Goal: Navigation & Orientation: Find specific page/section

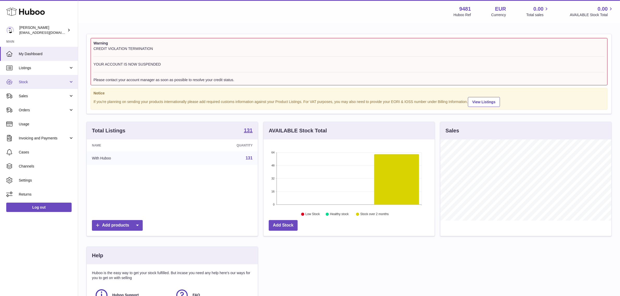
scroll to position [81, 171]
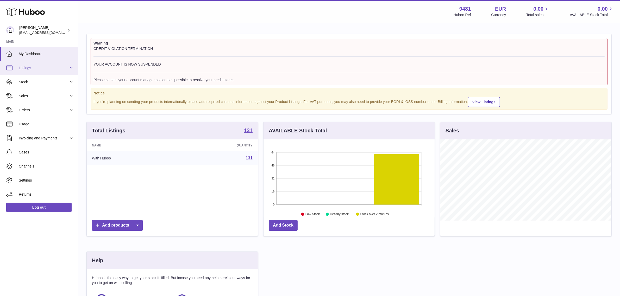
click at [46, 72] on link "Listings" at bounding box center [39, 68] width 78 height 14
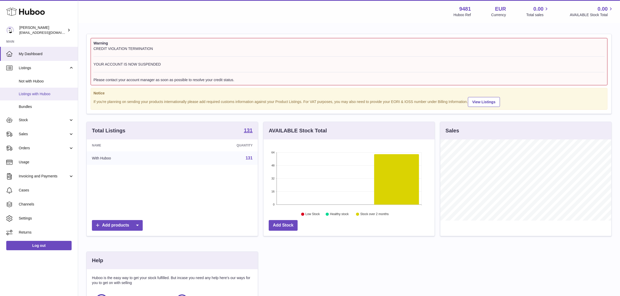
click at [42, 93] on span "Listings with Huboo" at bounding box center [46, 94] width 55 height 5
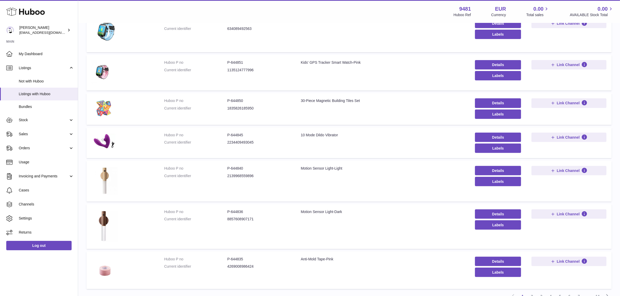
scroll to position [195, 0]
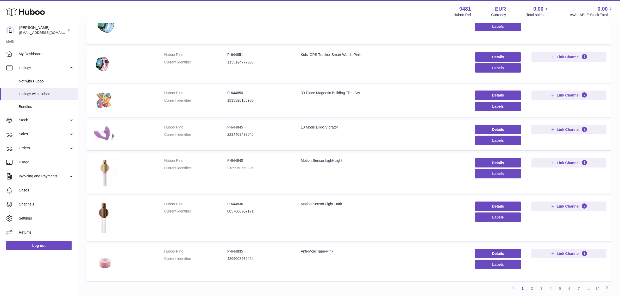
click at [105, 135] on img at bounding box center [105, 134] width 26 height 18
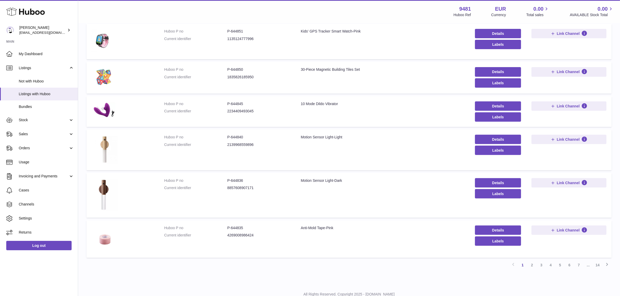
scroll to position [238, 0]
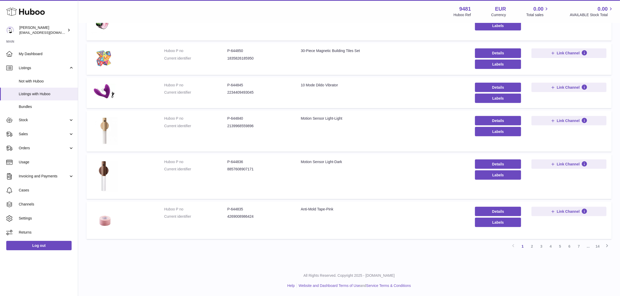
click at [535, 247] on link "2" at bounding box center [531, 246] width 9 height 9
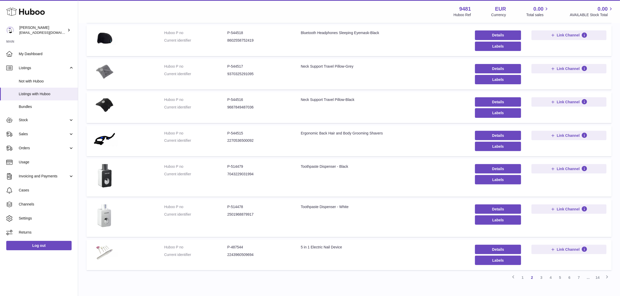
scroll to position [213, 0]
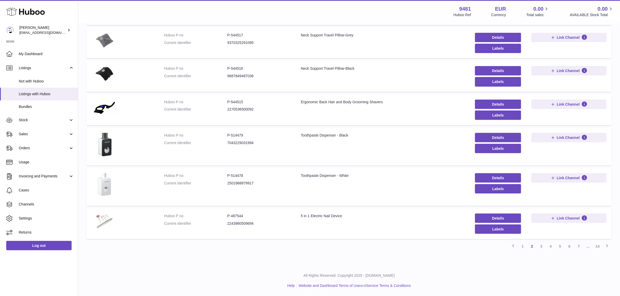
click at [106, 189] on img at bounding box center [105, 186] width 26 height 26
click at [540, 250] on link "3" at bounding box center [541, 246] width 9 height 9
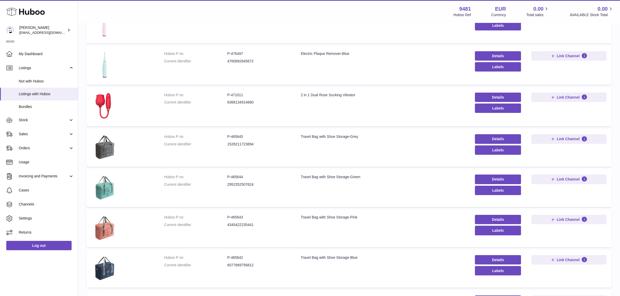
scroll to position [89, 0]
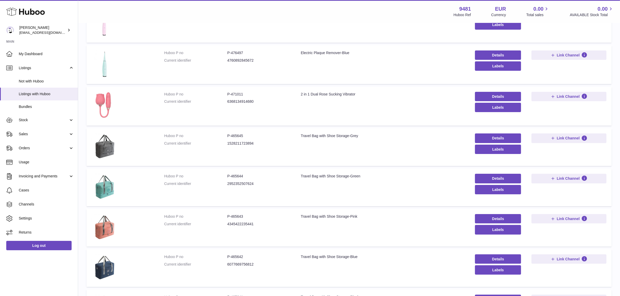
click at [105, 97] on img at bounding box center [105, 106] width 26 height 28
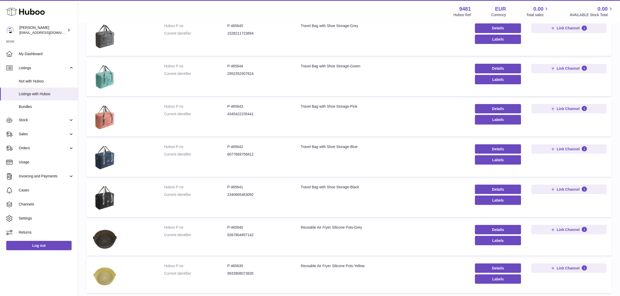
scroll to position [253, 0]
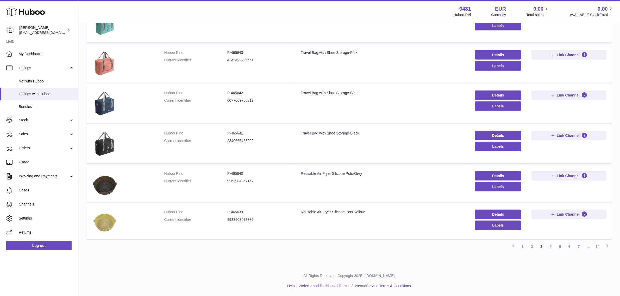
click at [550, 248] on link "4" at bounding box center [550, 246] width 9 height 9
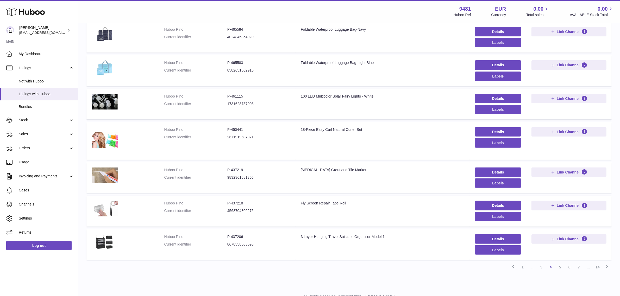
scroll to position [186, 0]
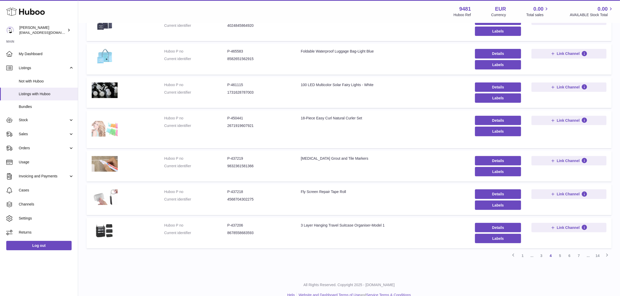
click at [113, 125] on img at bounding box center [105, 129] width 26 height 26
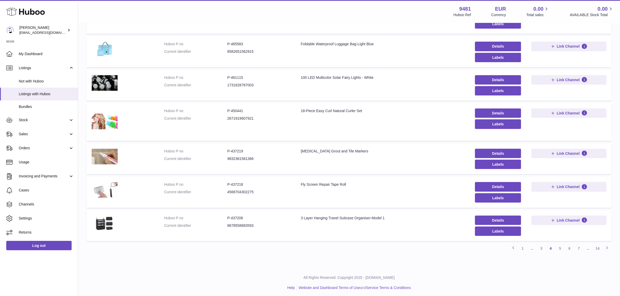
scroll to position [196, 0]
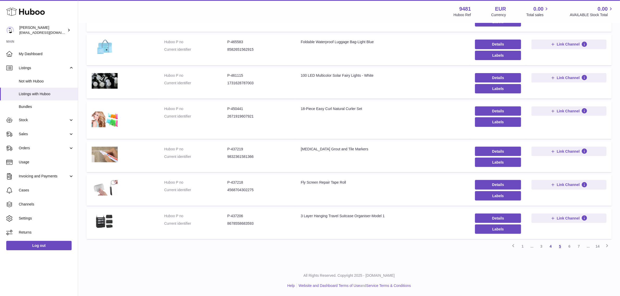
click at [563, 247] on link "5" at bounding box center [560, 246] width 9 height 9
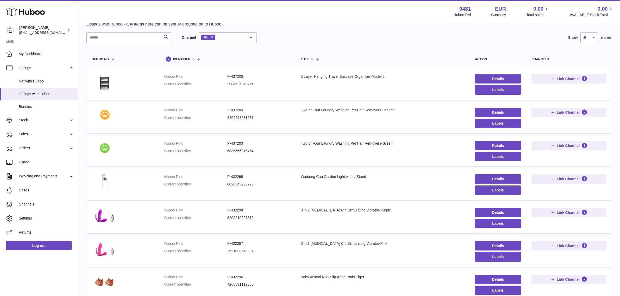
scroll to position [89, 0]
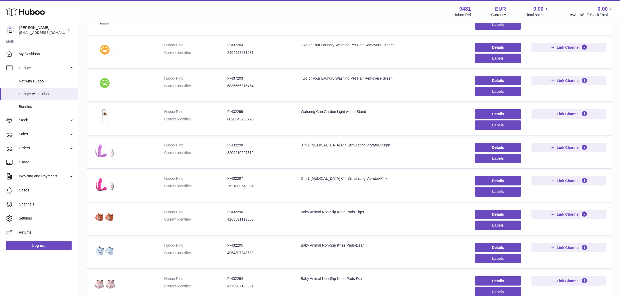
click at [98, 158] on img at bounding box center [105, 151] width 26 height 16
click at [104, 191] on img at bounding box center [105, 184] width 26 height 16
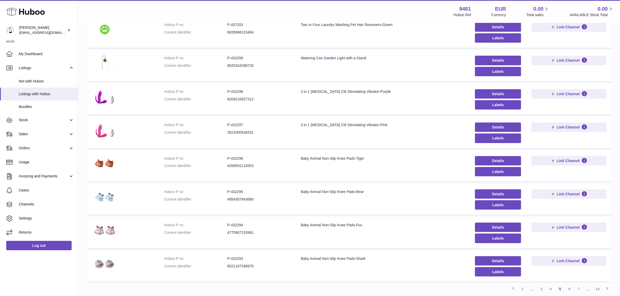
scroll to position [185, 0]
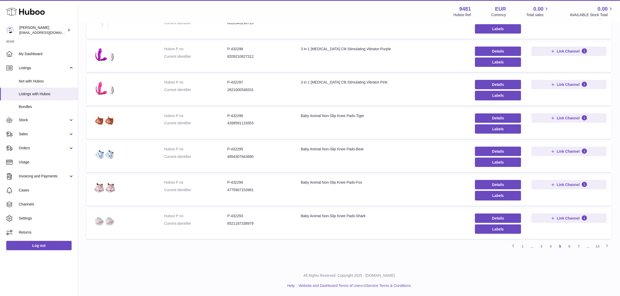
click at [106, 225] on img at bounding box center [105, 222] width 26 height 16
click at [567, 249] on link "6" at bounding box center [569, 246] width 9 height 9
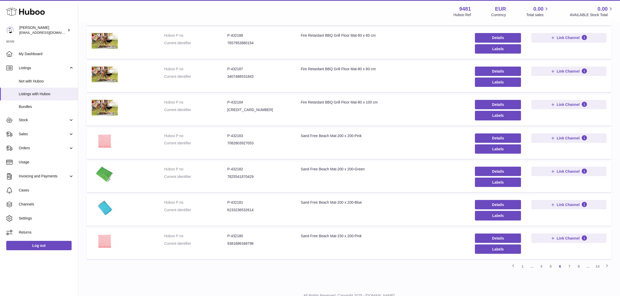
scroll to position [185, 0]
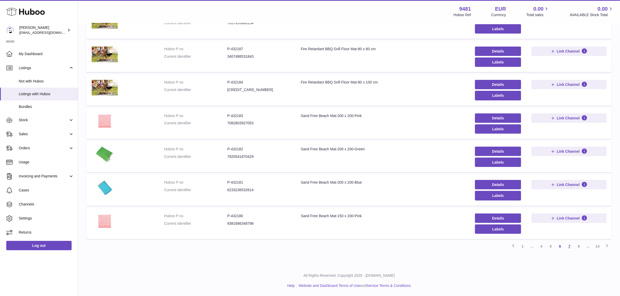
click at [569, 247] on link "7" at bounding box center [569, 246] width 9 height 9
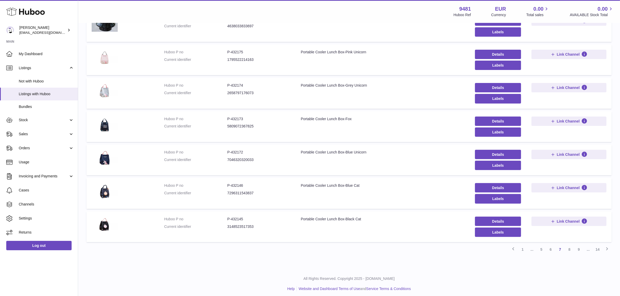
scroll to position [185, 0]
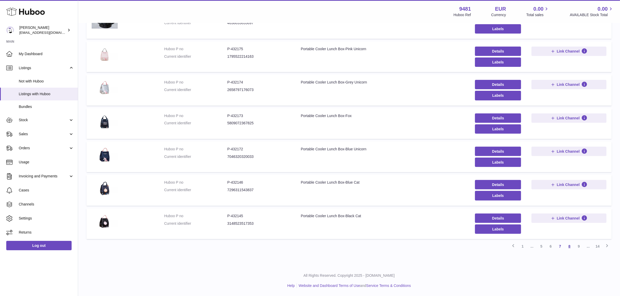
click at [569, 249] on link "8" at bounding box center [569, 246] width 9 height 9
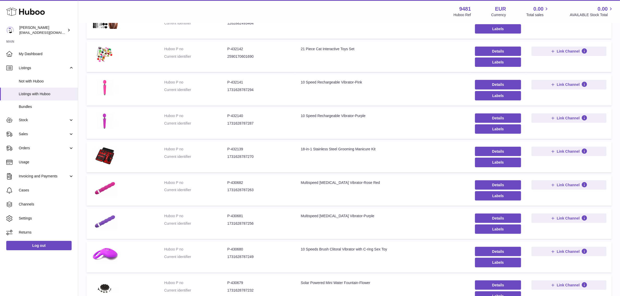
scroll to position [154, 0]
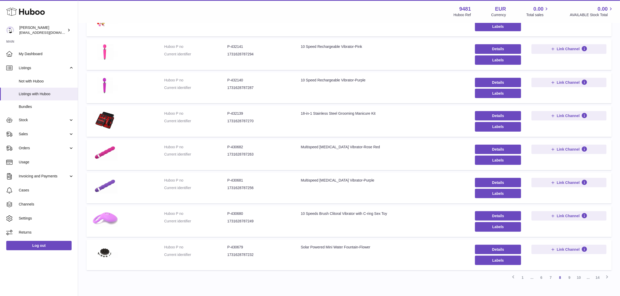
click at [103, 220] on img at bounding box center [105, 220] width 26 height 16
click at [108, 188] on img at bounding box center [105, 186] width 26 height 16
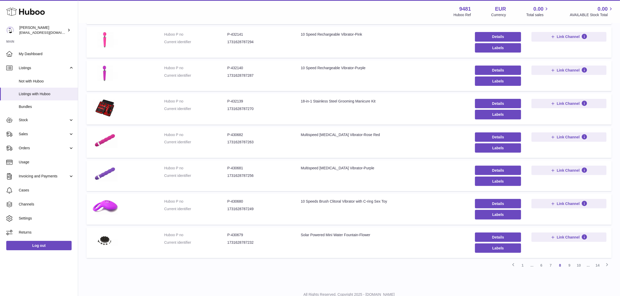
scroll to position [185, 0]
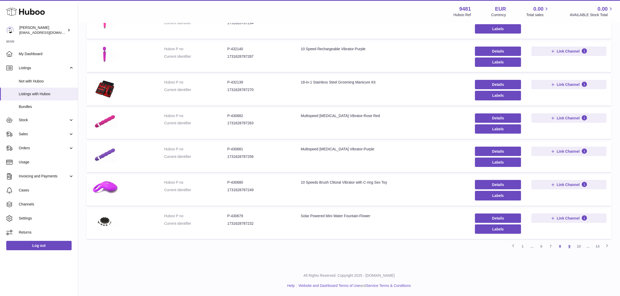
click at [570, 250] on link "9" at bounding box center [569, 246] width 9 height 9
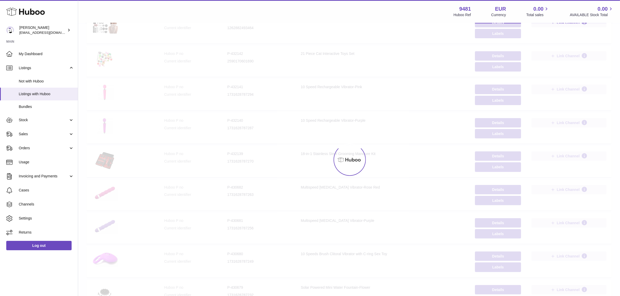
scroll to position [23, 0]
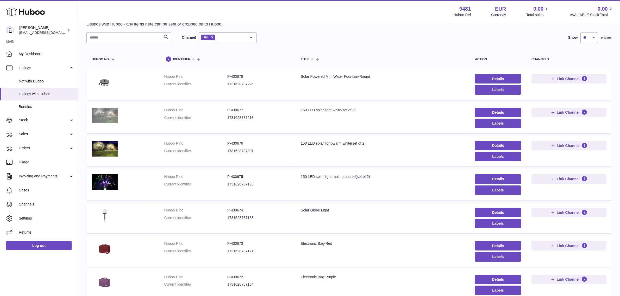
click at [100, 119] on img at bounding box center [105, 116] width 26 height 16
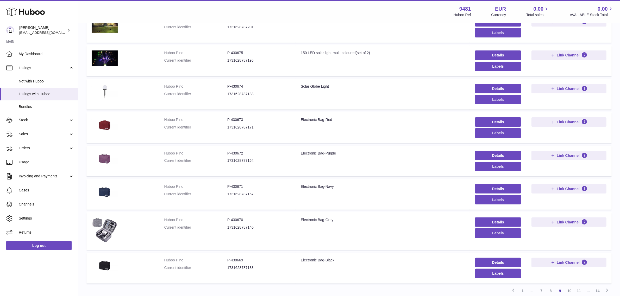
scroll to position [192, 0]
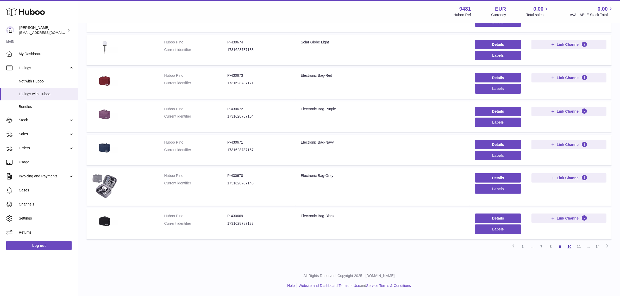
click at [568, 248] on link "10" at bounding box center [569, 246] width 9 height 9
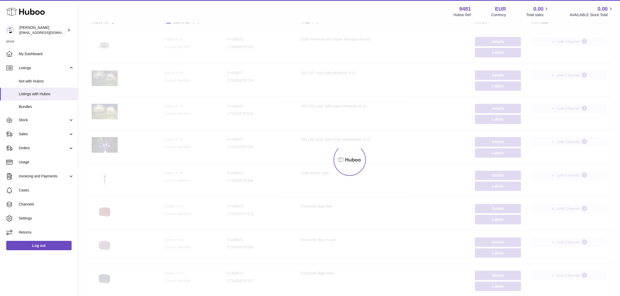
scroll to position [23, 0]
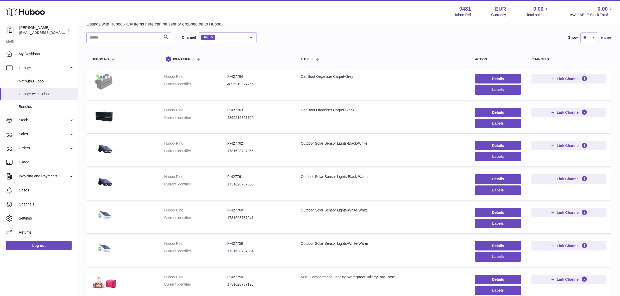
click at [108, 85] on img at bounding box center [105, 82] width 26 height 16
click at [107, 85] on img at bounding box center [105, 82] width 26 height 16
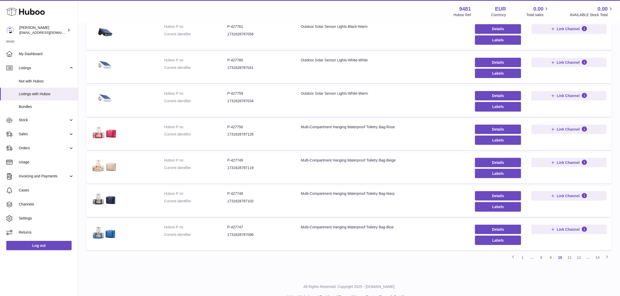
scroll to position [185, 0]
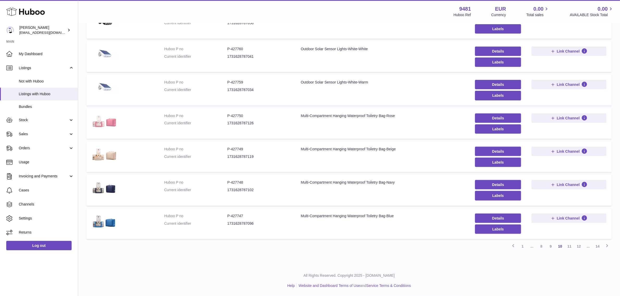
click at [112, 127] on img at bounding box center [105, 122] width 26 height 16
click at [567, 248] on link "11" at bounding box center [569, 246] width 9 height 9
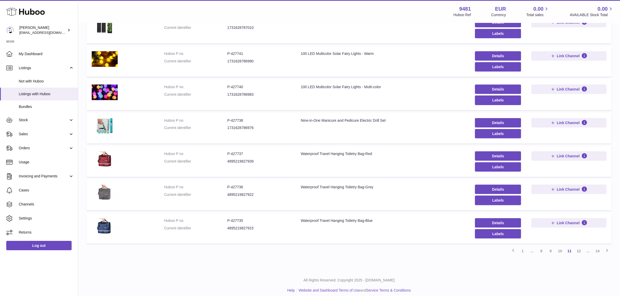
scroll to position [185, 0]
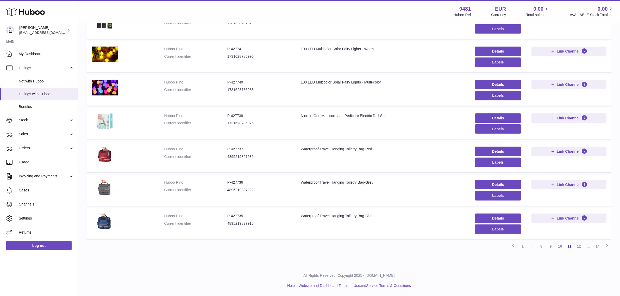
click at [110, 124] on img at bounding box center [105, 122] width 26 height 16
click at [577, 246] on link "12" at bounding box center [578, 246] width 9 height 9
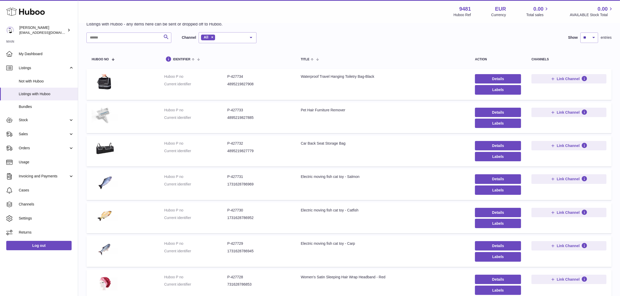
scroll to position [89, 0]
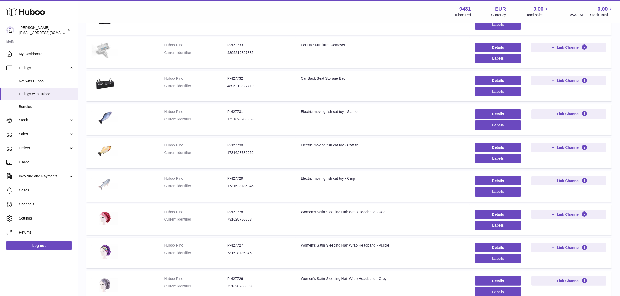
click at [101, 182] on img at bounding box center [105, 184] width 26 height 16
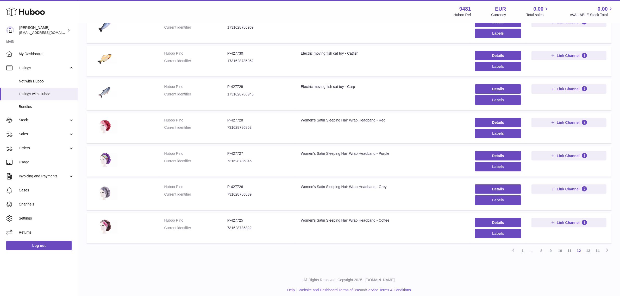
scroll to position [185, 0]
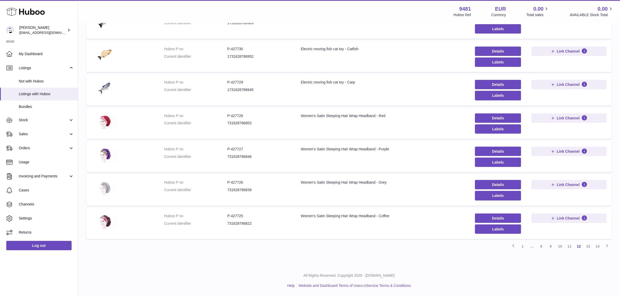
click at [110, 193] on img at bounding box center [105, 188] width 26 height 16
click at [590, 249] on link "13" at bounding box center [588, 246] width 9 height 9
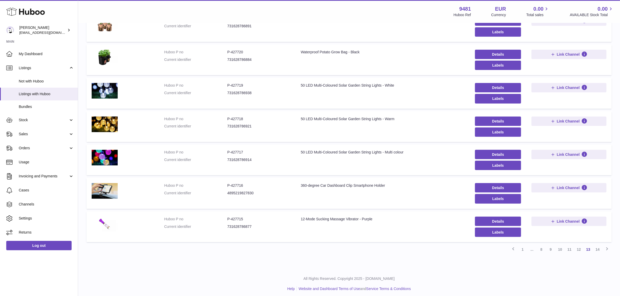
scroll to position [185, 0]
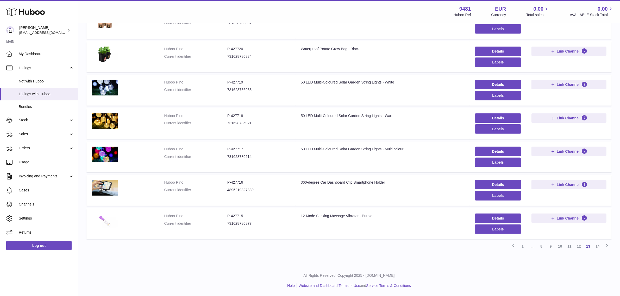
click at [109, 226] on img at bounding box center [105, 222] width 26 height 16
click at [598, 250] on link "14" at bounding box center [597, 246] width 9 height 9
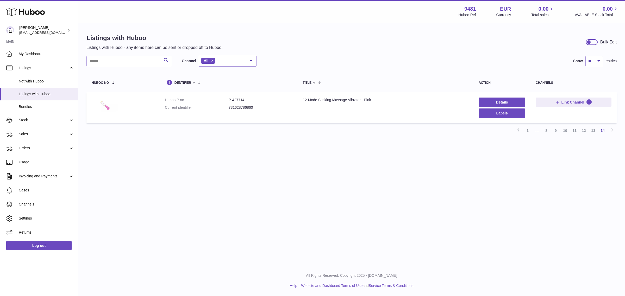
click at [109, 109] on img at bounding box center [105, 106] width 26 height 16
